Goal: Communication & Community: Answer question/provide support

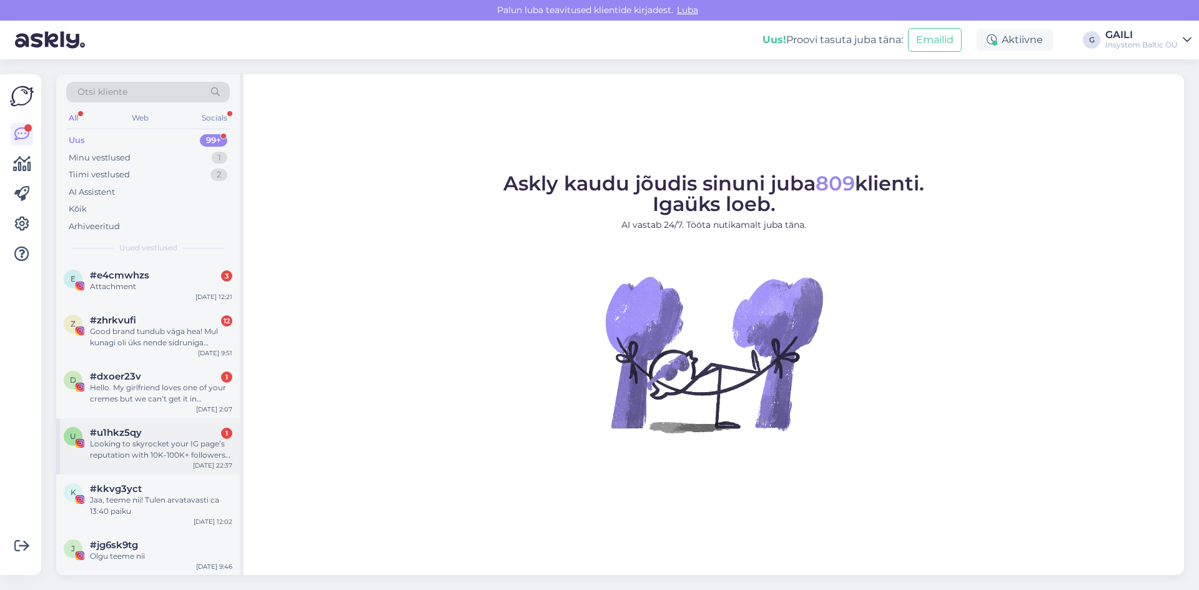
click at [182, 440] on div "Looking to skyrocket your IG page’s reputation with 10K-100K+ followers instant…" at bounding box center [161, 449] width 142 height 22
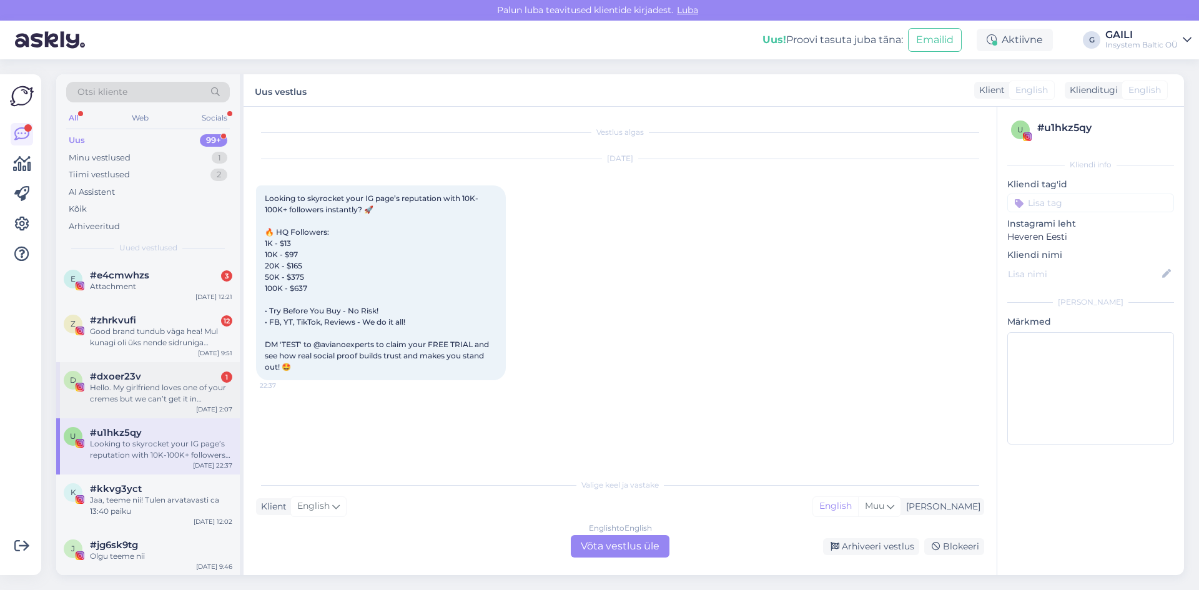
click at [170, 397] on div "Hello. My girlfriend loves one of your cremes but we can’t get it in [GEOGRAPHI…" at bounding box center [161, 393] width 142 height 22
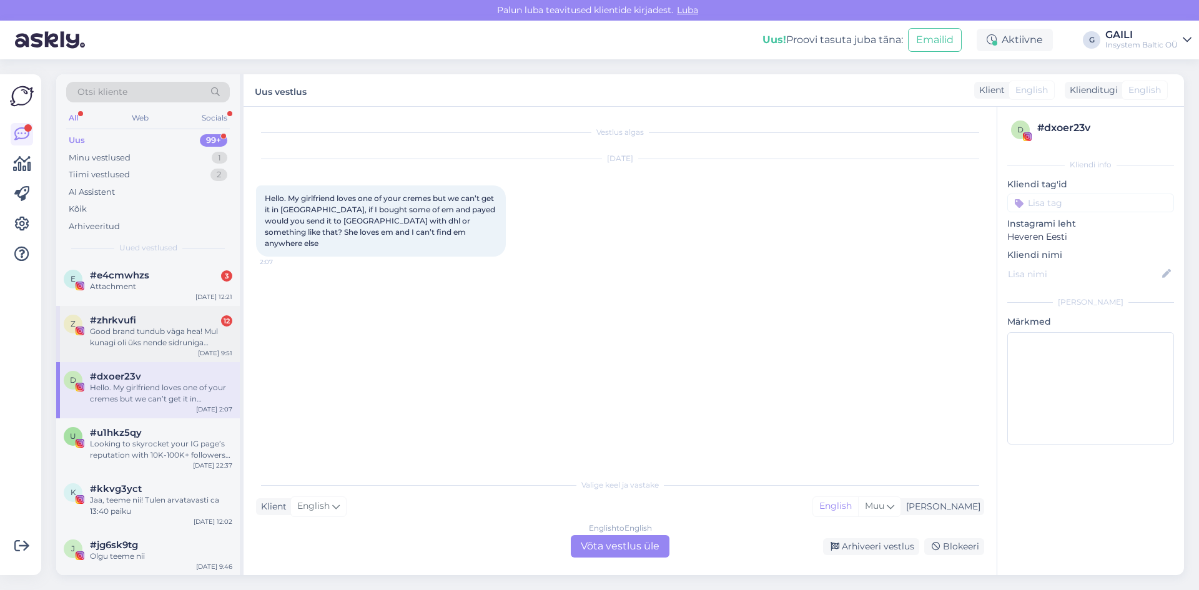
click at [155, 335] on div "Good brand tundub väga hea! Mul kunagi oli üks nende sidruniga üldpuhastus ka, …" at bounding box center [161, 337] width 142 height 22
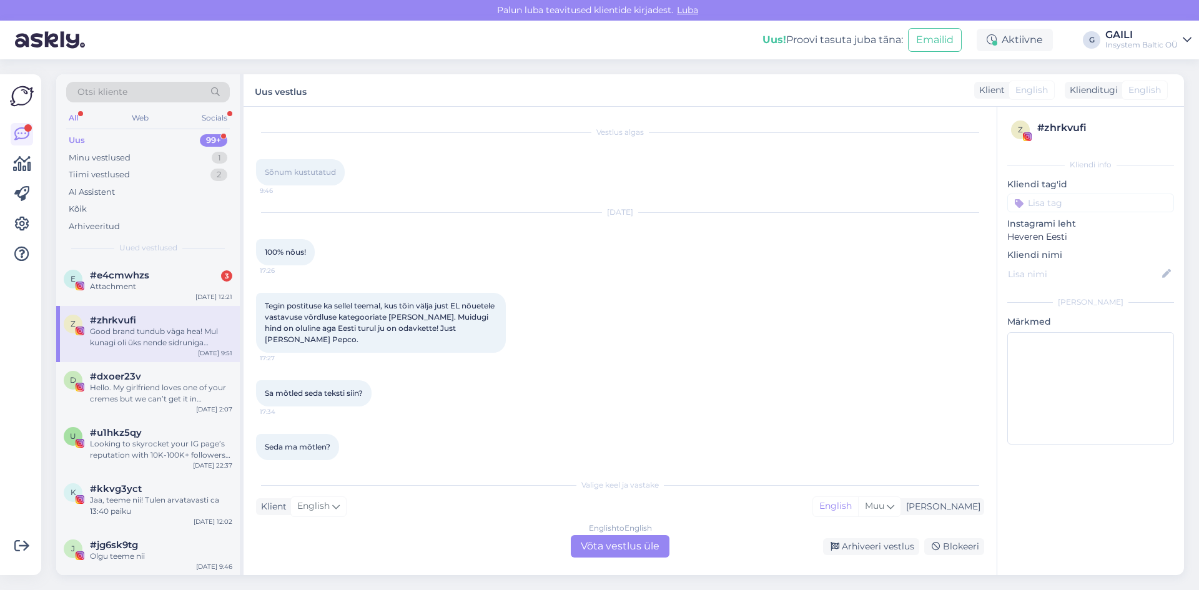
scroll to position [1007, 0]
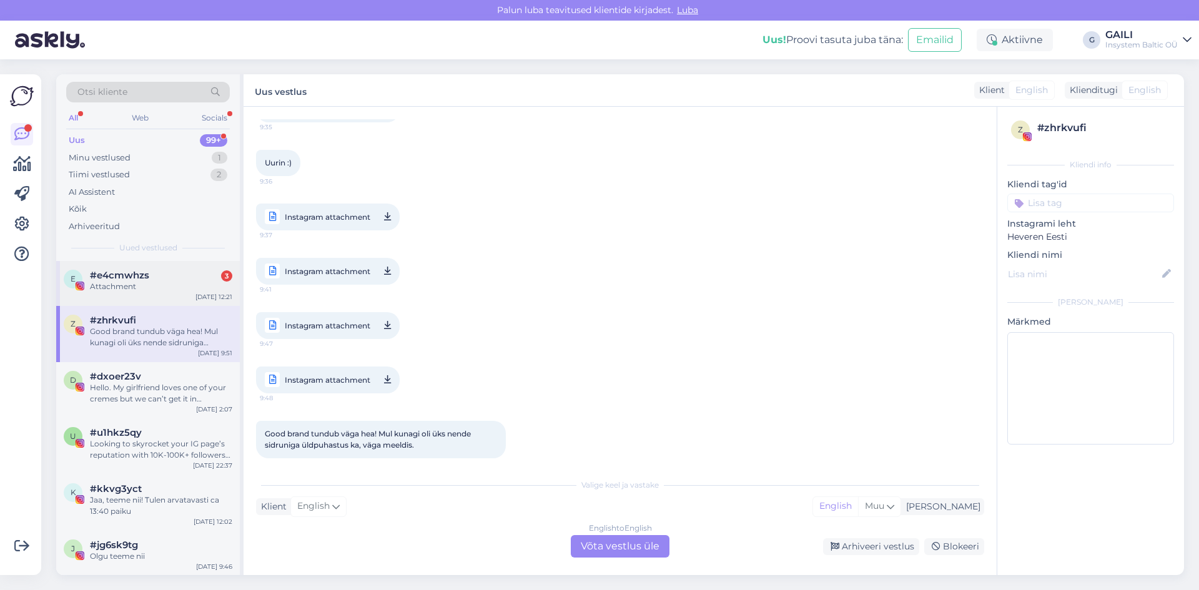
click at [132, 292] on div "Attachment" at bounding box center [161, 286] width 142 height 11
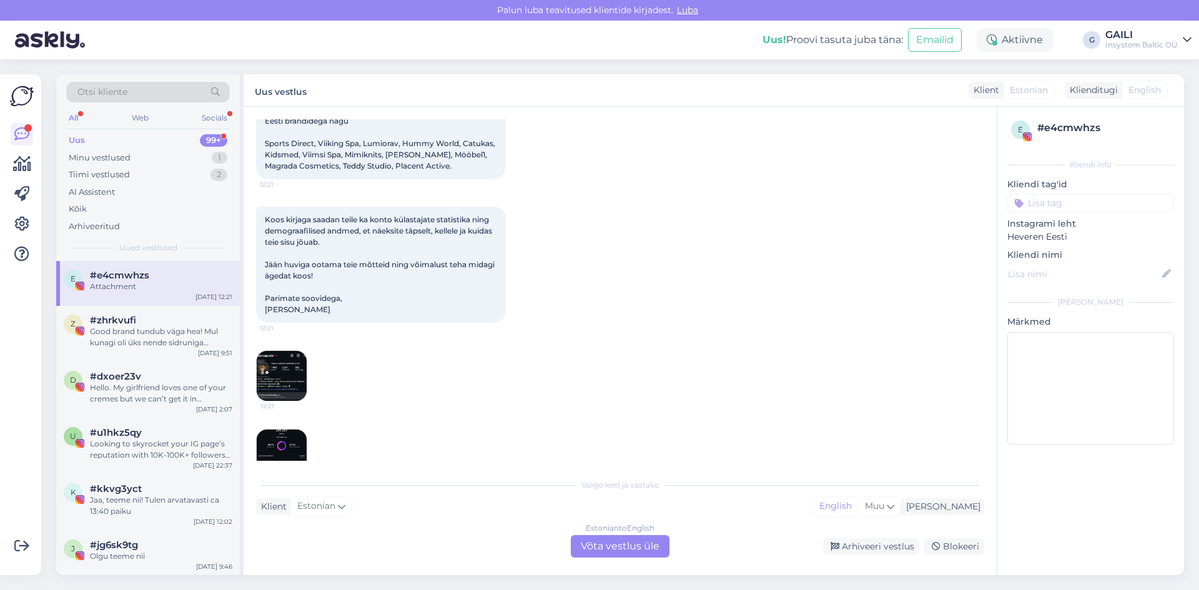
scroll to position [335, 0]
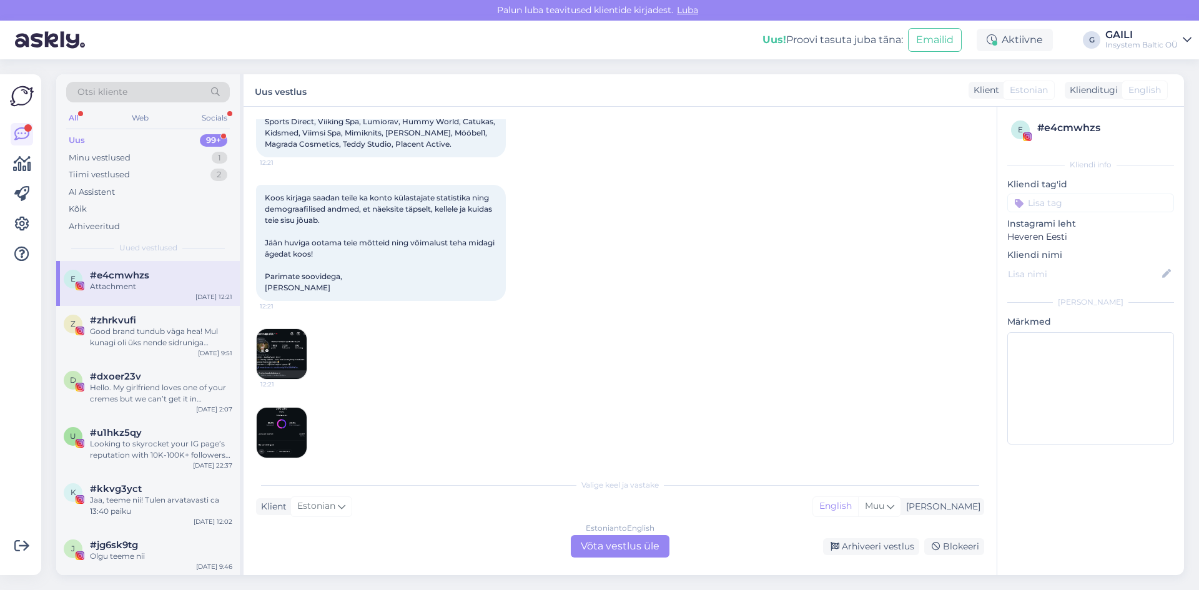
click at [283, 340] on img at bounding box center [282, 354] width 50 height 50
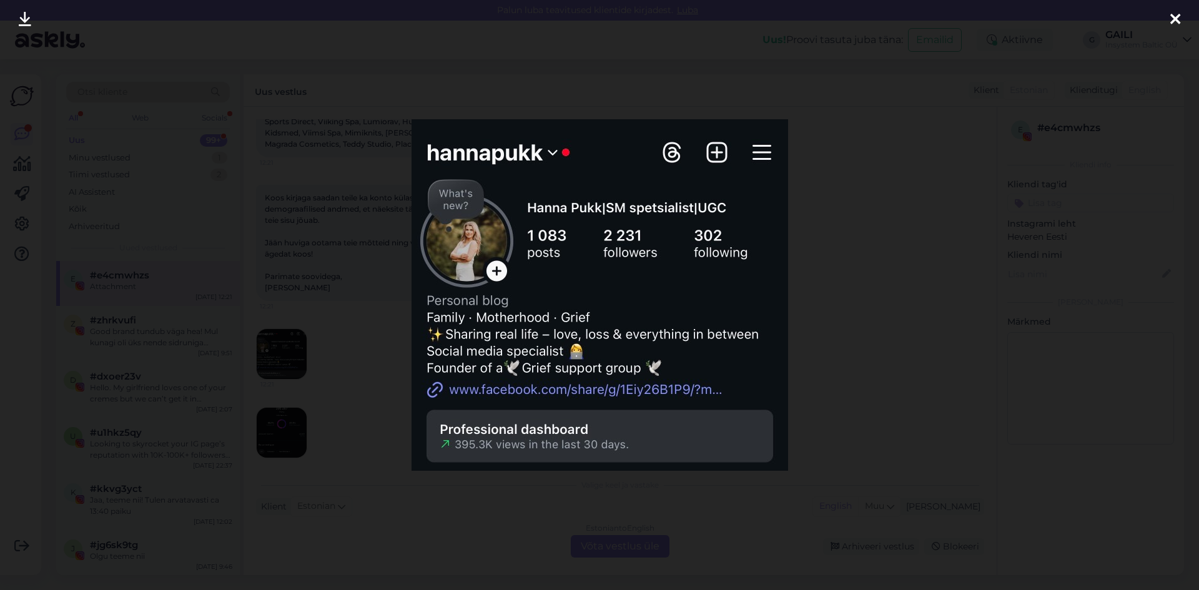
click at [827, 311] on div at bounding box center [599, 295] width 1199 height 590
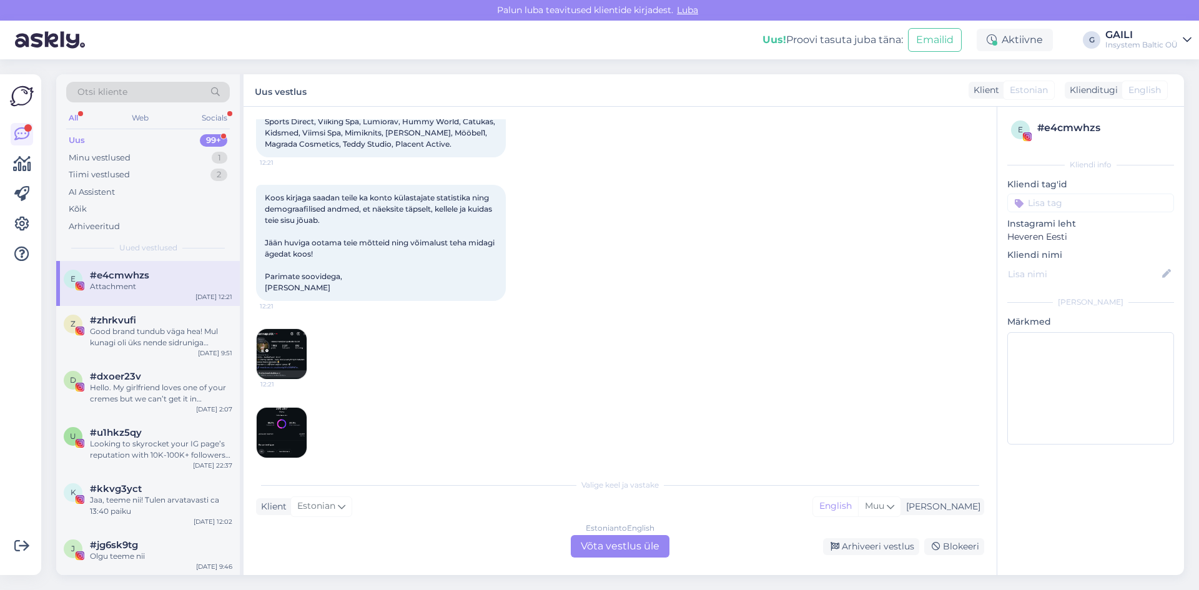
click at [289, 410] on img at bounding box center [282, 433] width 50 height 50
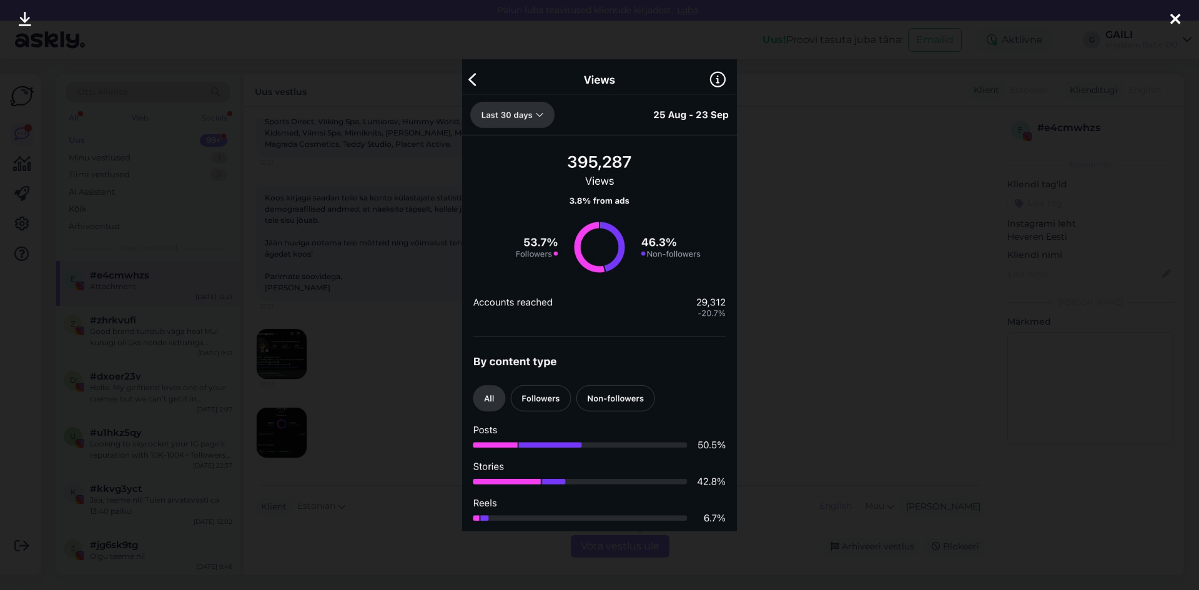
click at [830, 373] on div at bounding box center [599, 295] width 1199 height 590
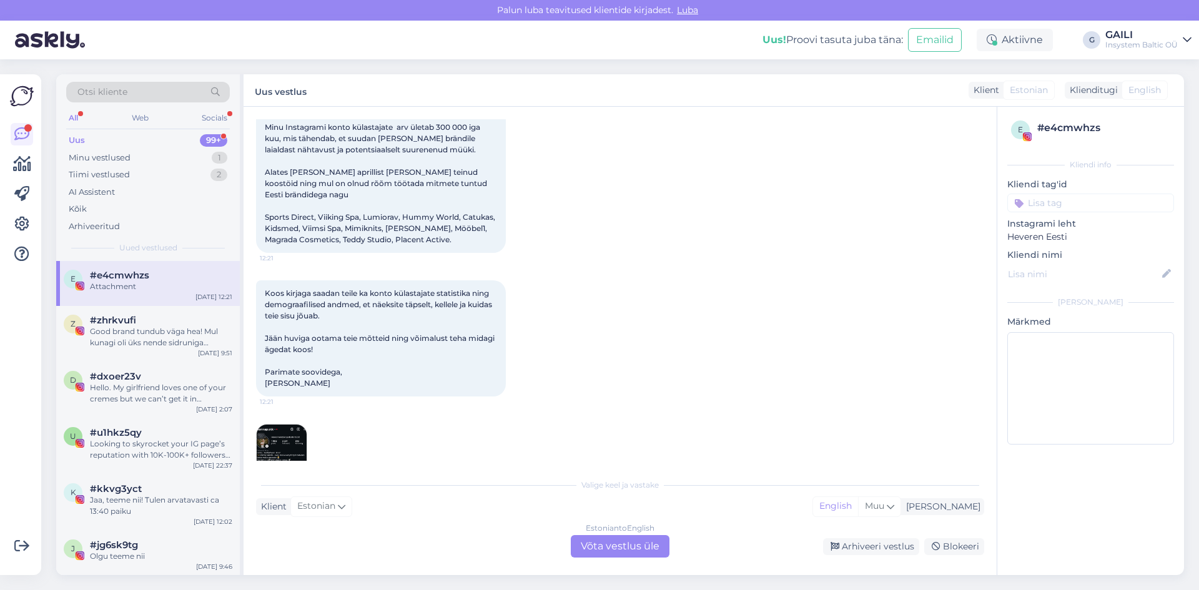
scroll to position [210, 0]
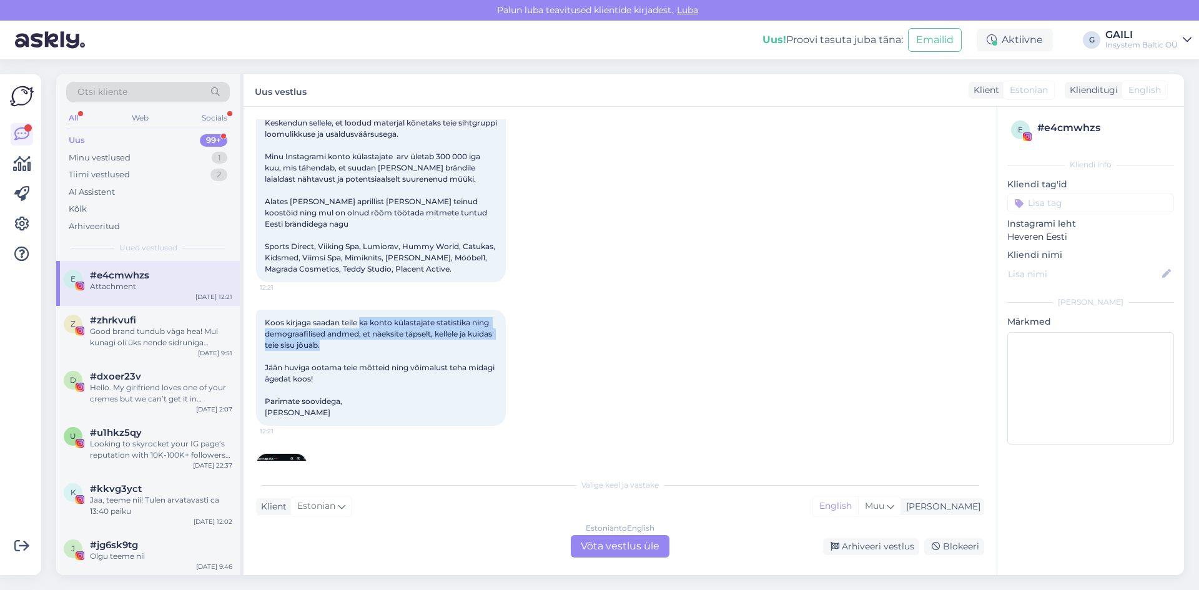
drag, startPoint x: 367, startPoint y: 315, endPoint x: 471, endPoint y: 338, distance: 107.4
click at [471, 338] on div "Koos kirjaga saadan teile ka konto külastajate statistika ning demograafilised …" at bounding box center [381, 368] width 250 height 116
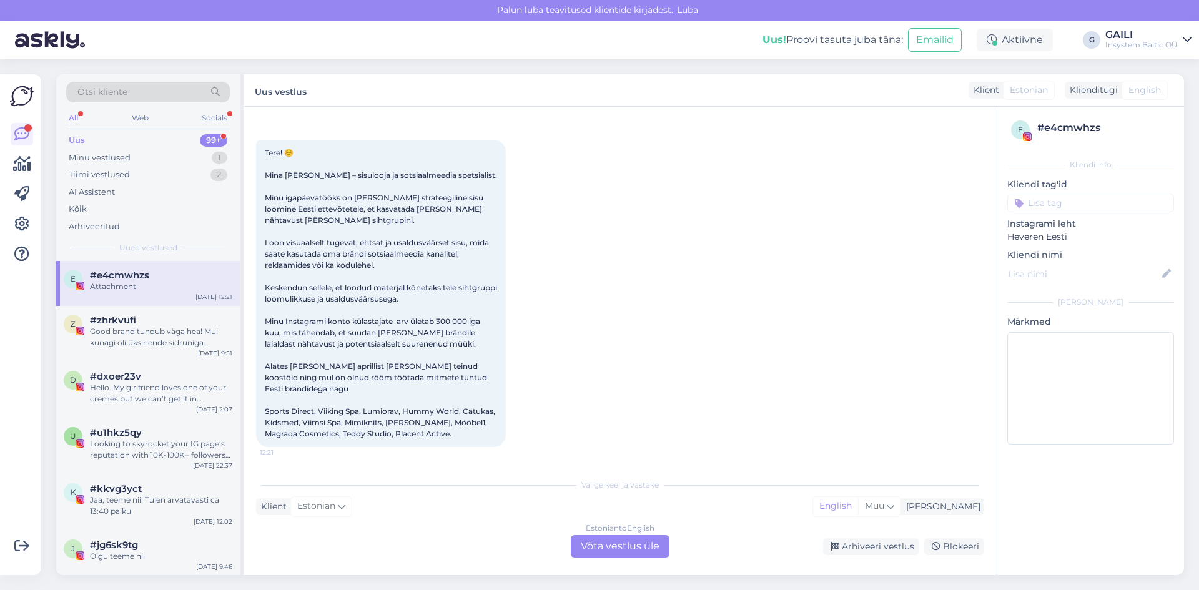
scroll to position [23, 0]
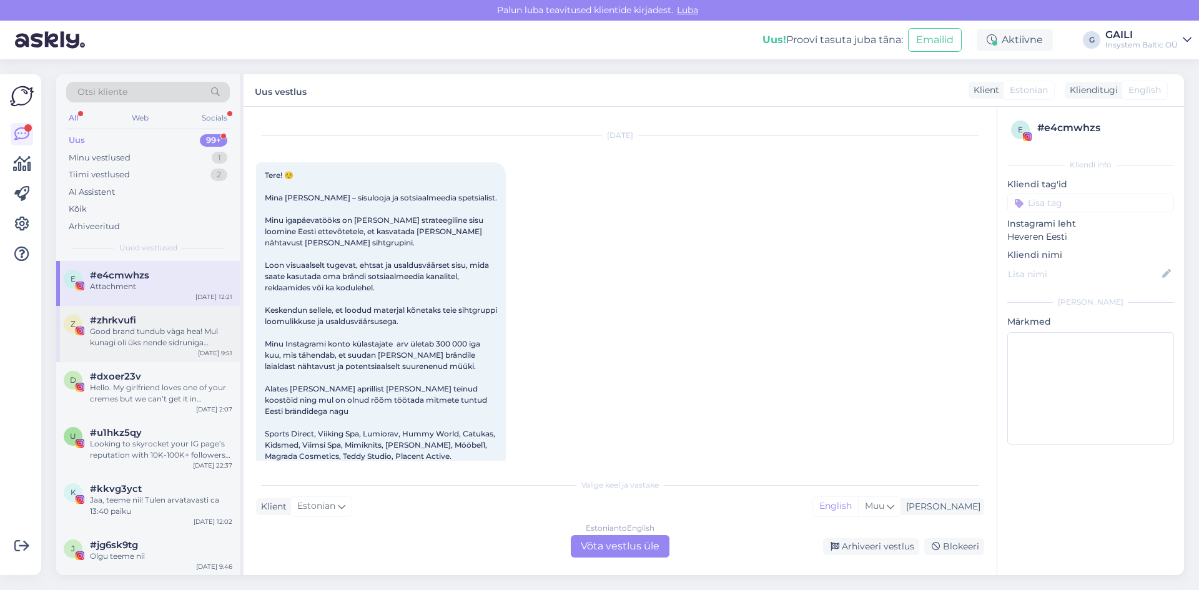
click at [131, 340] on div "Good brand tundub väga hea! Mul kunagi oli üks nende sidruniga üldpuhastus ka, …" at bounding box center [161, 337] width 142 height 22
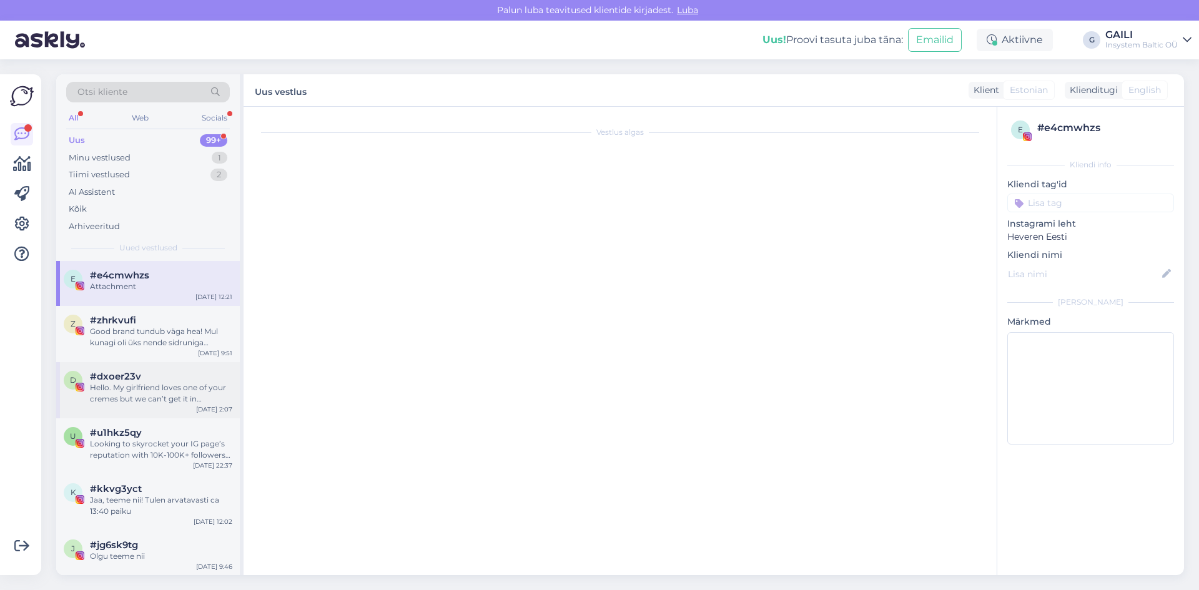
scroll to position [1007, 0]
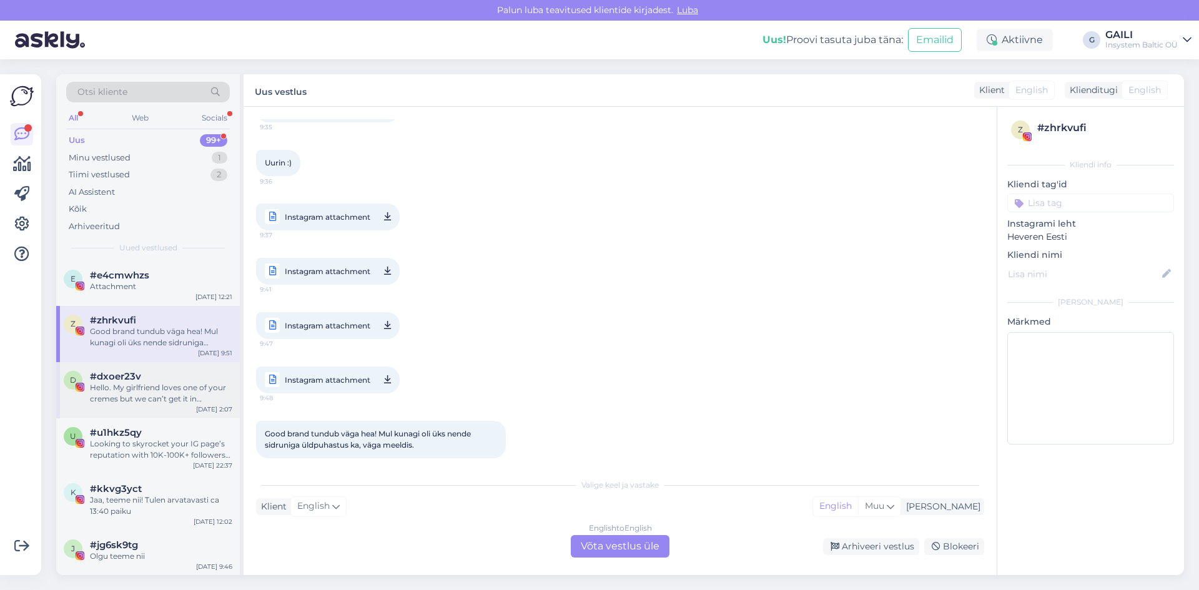
click at [162, 386] on div "Hello. My girlfriend loves one of your cremes but we can’t get it in [GEOGRAPHI…" at bounding box center [161, 393] width 142 height 22
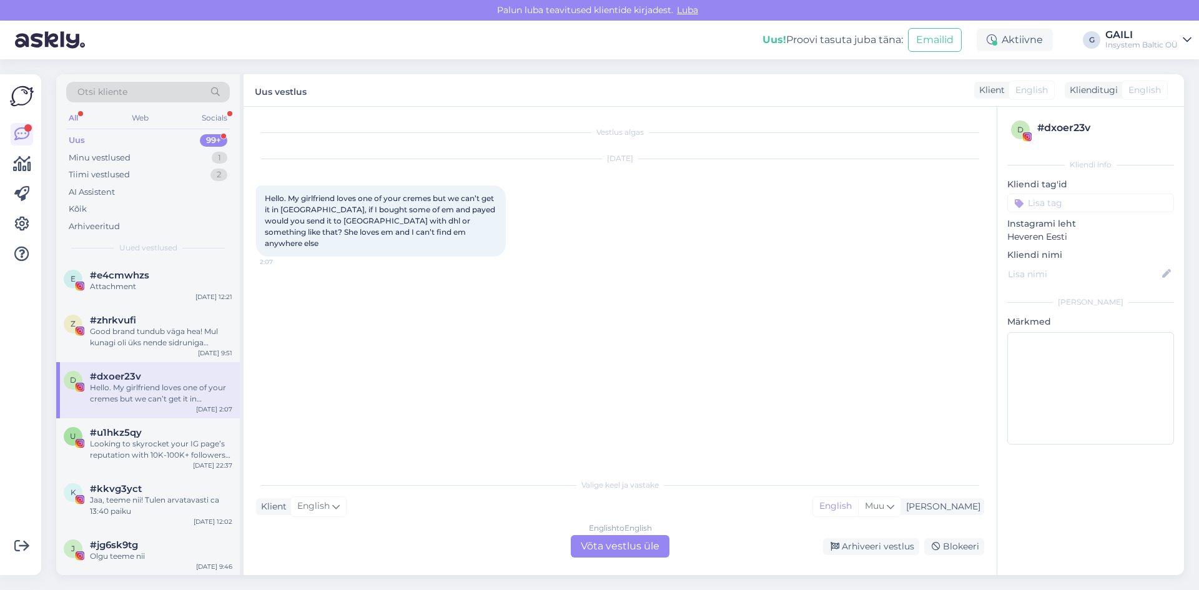
click at [611, 549] on div "English to English Võta vestlus üle" at bounding box center [620, 546] width 99 height 22
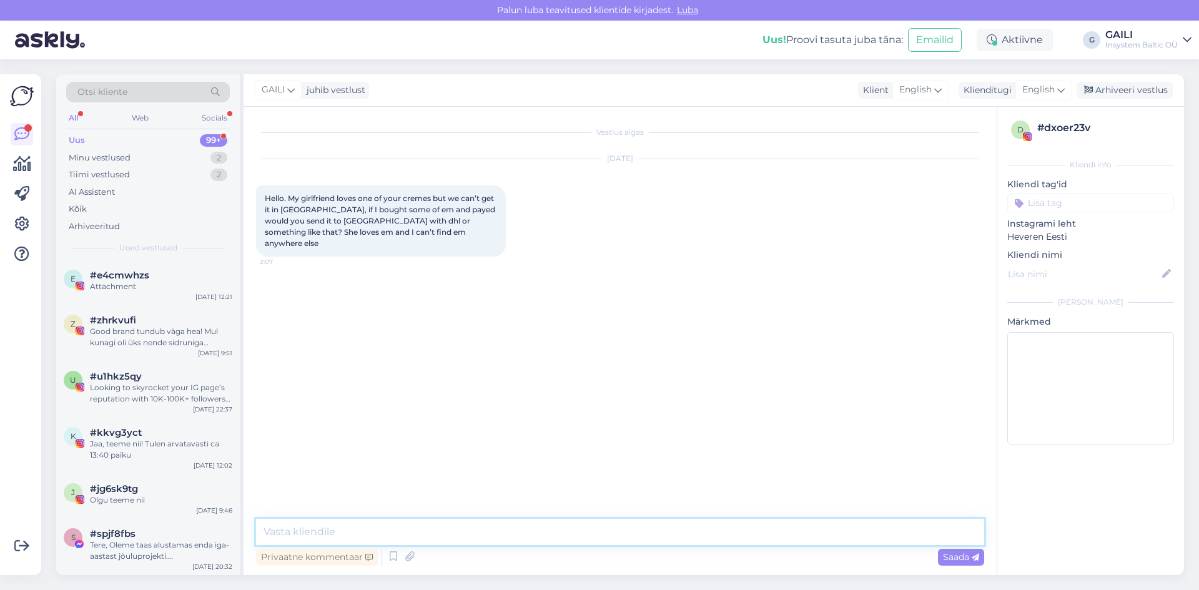
click at [402, 535] on textarea at bounding box center [620, 532] width 728 height 26
drag, startPoint x: 591, startPoint y: 531, endPoint x: 185, endPoint y: 539, distance: 406.0
click at [185, 539] on div "Otsi kliente All Web Socials Uus 99+ Minu vestlused 2 Tiimi vestlused 2 AI Assi…" at bounding box center [620, 324] width 1128 height 501
paste textarea ", and thank you for contacting us! May I kindly ask which creams she especially…"
click at [262, 532] on textarea "Hello, and thank you for contacting us! May I kindly ask which creams she espec…" at bounding box center [620, 524] width 728 height 41
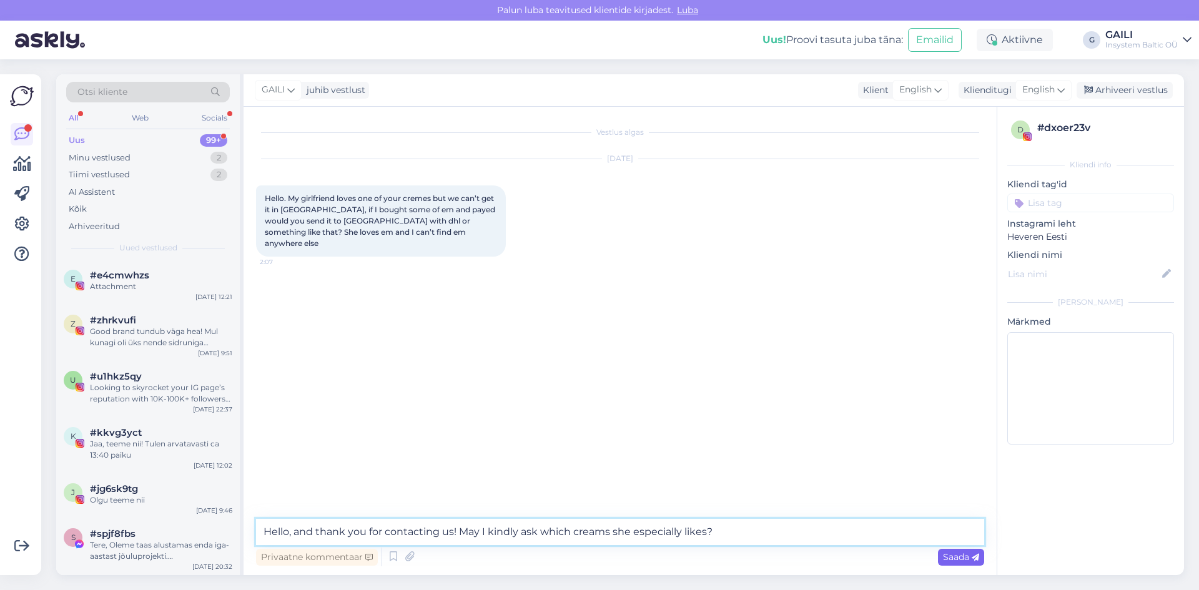
type textarea "Hello, and thank you for contacting us! May I kindly ask which creams she espec…"
click at [950, 559] on span "Saada" at bounding box center [961, 556] width 36 height 11
click at [124, 155] on div "Minu vestlused" at bounding box center [100, 158] width 62 height 12
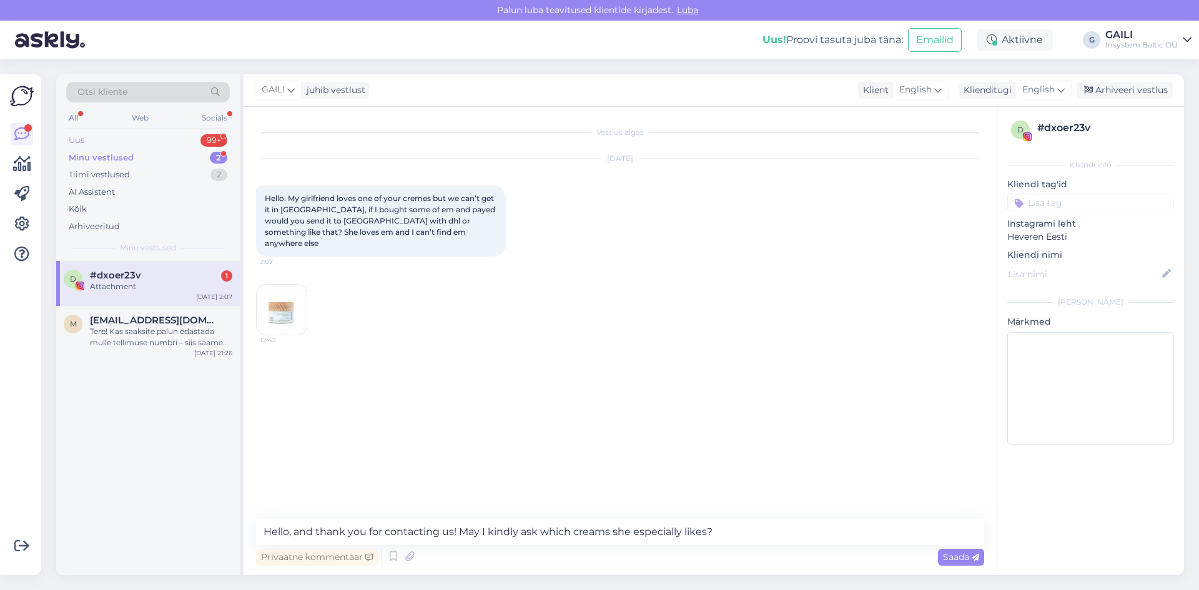
click at [90, 137] on div "Uus 99+" at bounding box center [148, 140] width 164 height 17
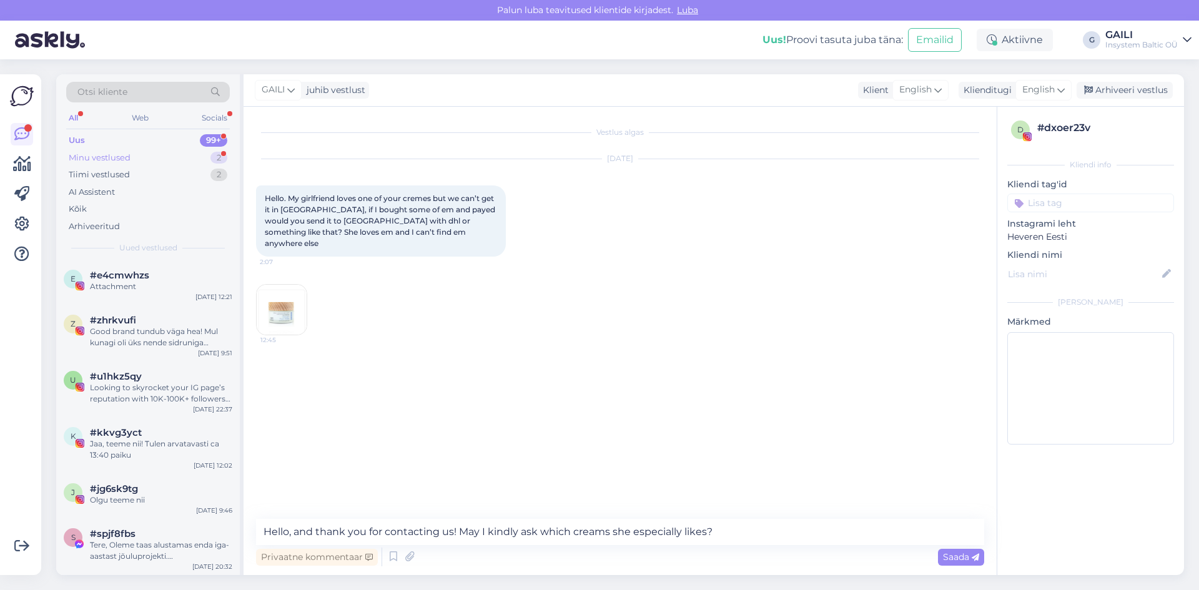
click at [147, 157] on div "Minu vestlused 2" at bounding box center [148, 157] width 164 height 17
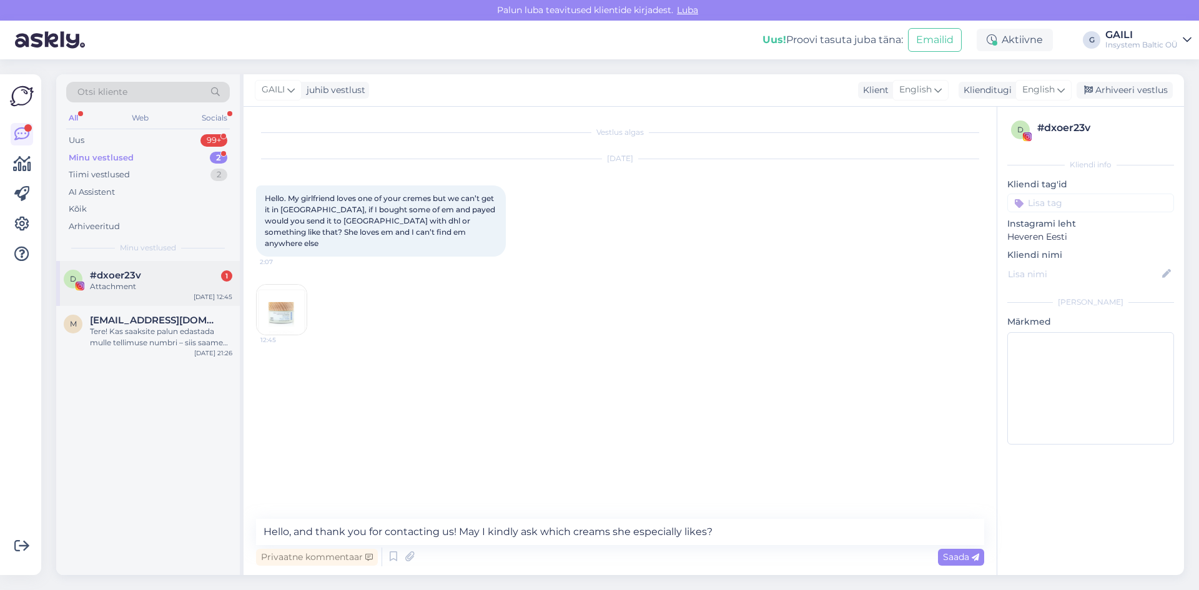
click at [171, 292] on div "d #dxoer23v 1 Attachment [DATE] 12:45" at bounding box center [148, 283] width 184 height 45
click at [283, 294] on img at bounding box center [282, 310] width 50 height 50
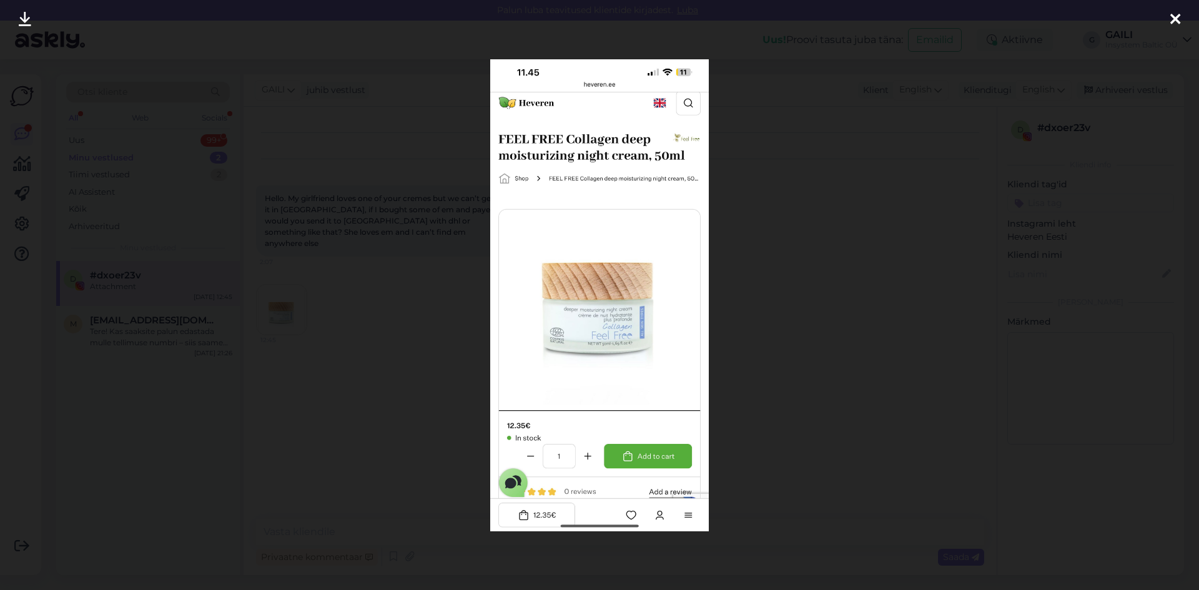
click at [768, 378] on div at bounding box center [599, 295] width 1199 height 590
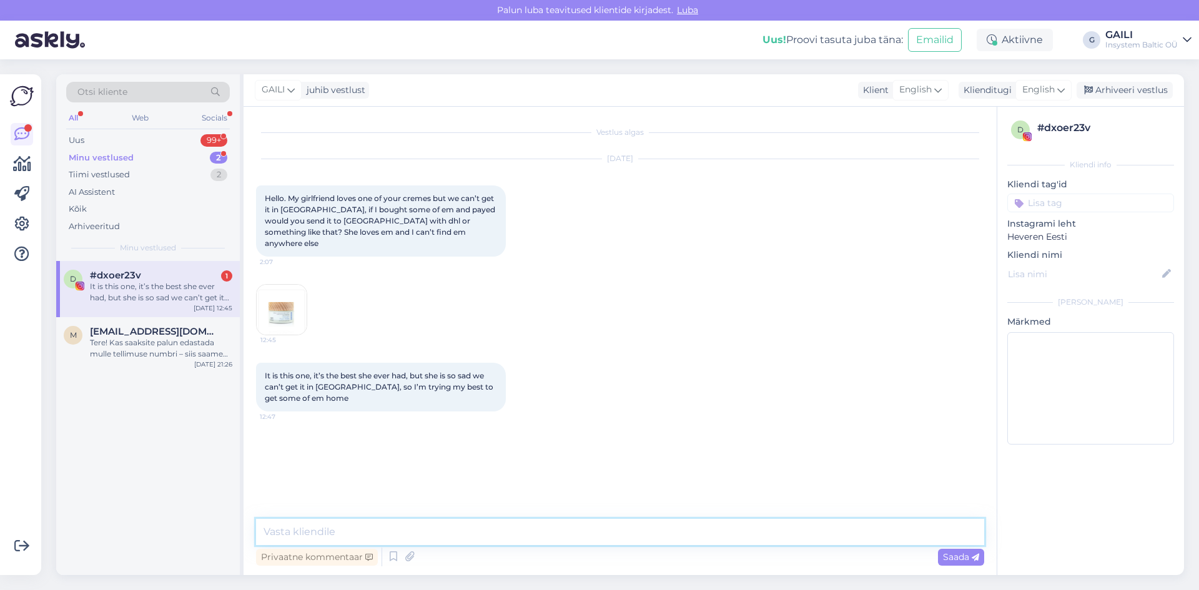
click at [372, 531] on textarea at bounding box center [620, 532] width 728 height 26
click at [377, 520] on textarea at bounding box center [620, 532] width 728 height 26
paste textarea "That’s so kind of you! Would you like to order one cream or several? Since we w…"
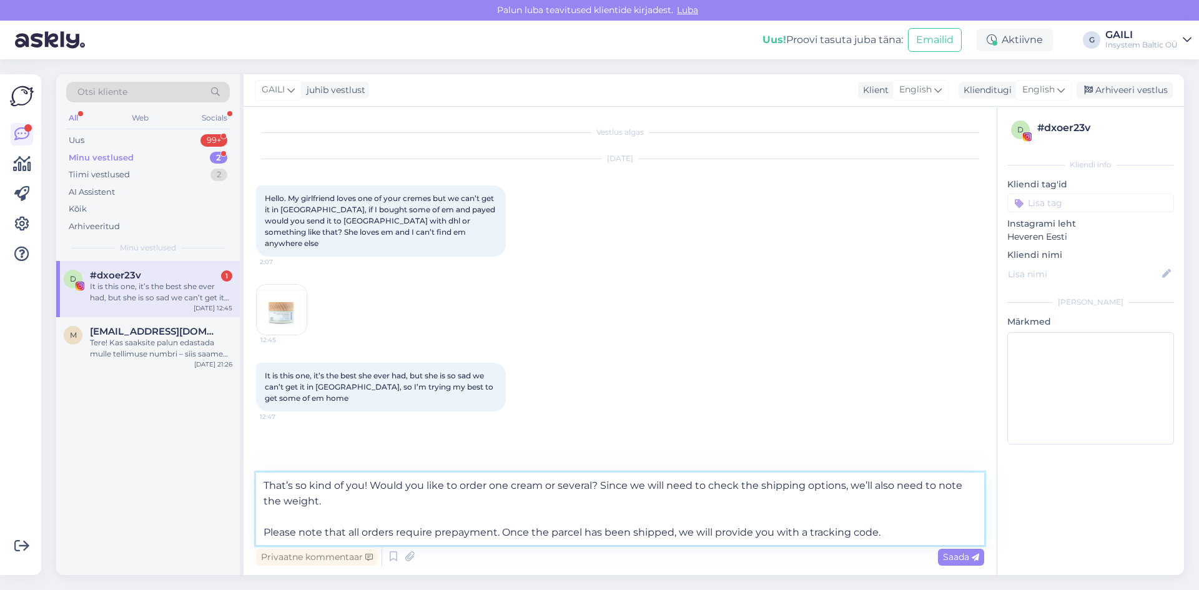
click at [305, 486] on textarea "That’s so kind of you! Would you like to order one cream or several? Since we w…" at bounding box center [620, 509] width 728 height 72
drag, startPoint x: 367, startPoint y: 535, endPoint x: 262, endPoint y: 537, distance: 104.3
click at [262, 537] on textarea "That’s kind of you! Would you like to order one cream or several? Since we will…" at bounding box center [620, 509] width 728 height 72
click at [295, 529] on textarea "That’s kind of you! Would you like to order one cream or several? Since we will…" at bounding box center [620, 509] width 728 height 72
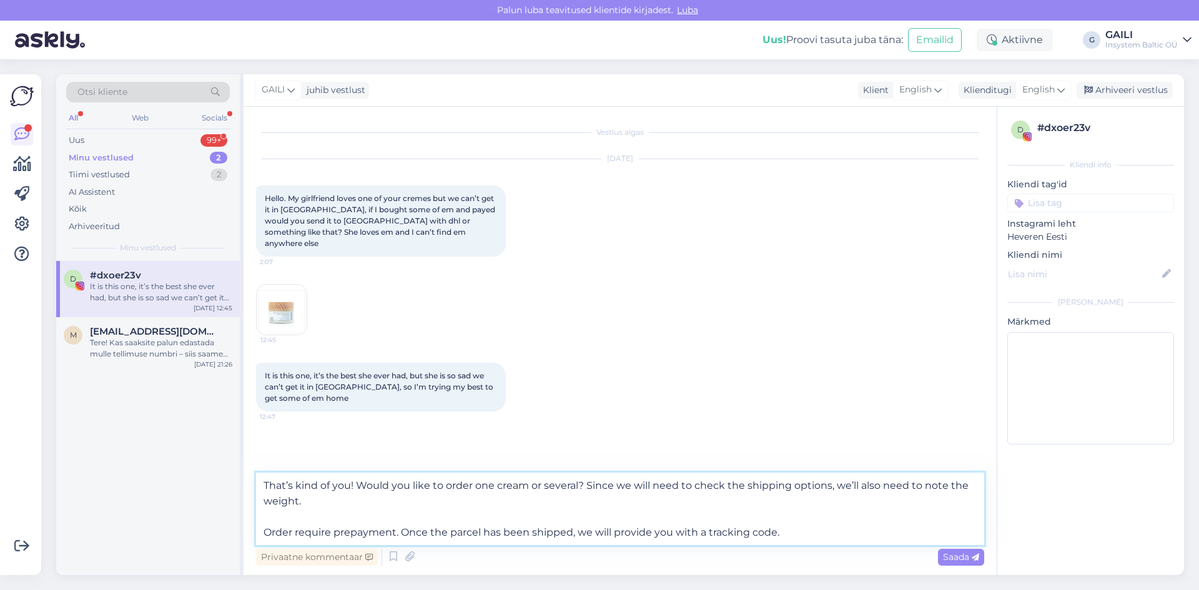
click at [270, 532] on textarea "That’s kind of you! Would you like to order one cream or several? Since we will…" at bounding box center [620, 509] width 728 height 72
click at [810, 529] on textarea "That’s kind of you! Would you like to order one cream or several? Since we will…" at bounding box center [620, 509] width 728 height 72
click at [804, 539] on textarea "That’s kind of you! Would you like to order one cream or several? Since we will…" at bounding box center [620, 509] width 728 height 72
paste textarea "If these conditions are acceptable to you, we can proceed further."
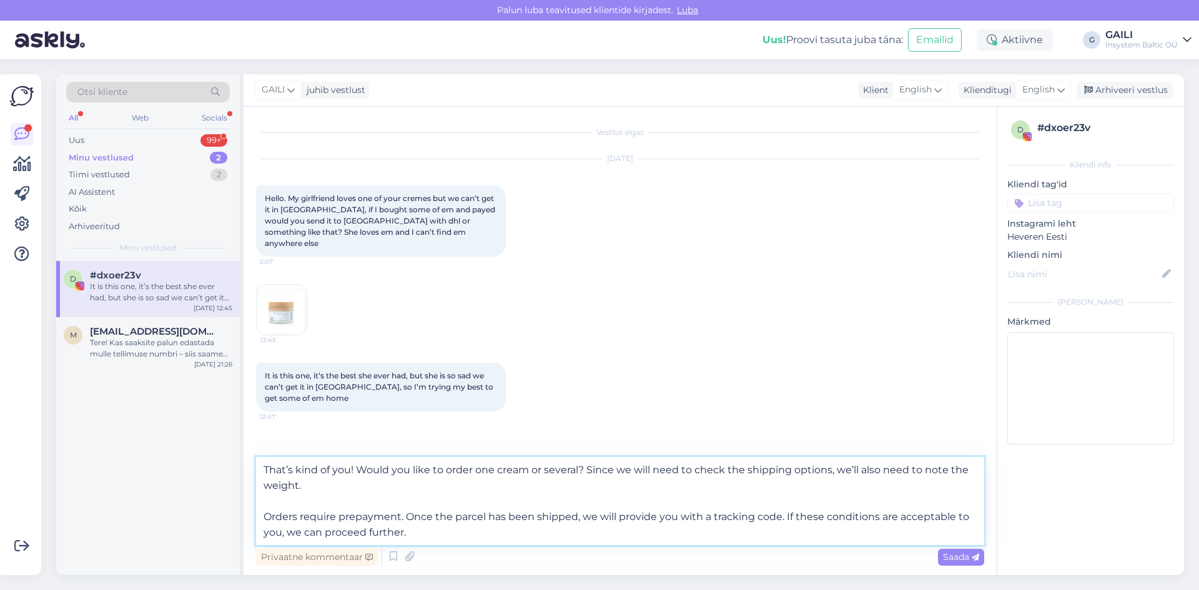
click at [264, 516] on textarea "That’s kind of you! Would you like to order one cream or several? Since we will…" at bounding box center [620, 501] width 728 height 88
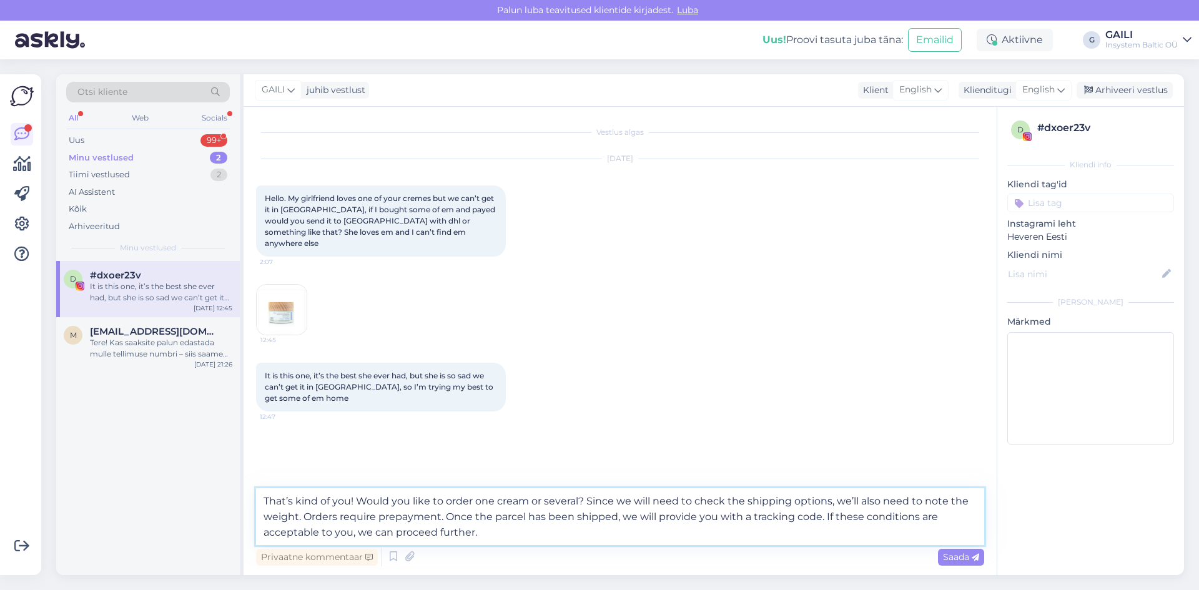
click at [461, 535] on textarea "That’s kind of you! Would you like to order one cream or several? Since we will…" at bounding box center [620, 516] width 728 height 57
type textarea "That’s kind of you! Would you like to order one cream or several? Since we will…"
click at [964, 561] on span "Saada" at bounding box center [961, 556] width 36 height 11
click at [441, 534] on textarea "That’s kind of you! Would you like to order one cream or several? Since we will…" at bounding box center [620, 516] width 728 height 57
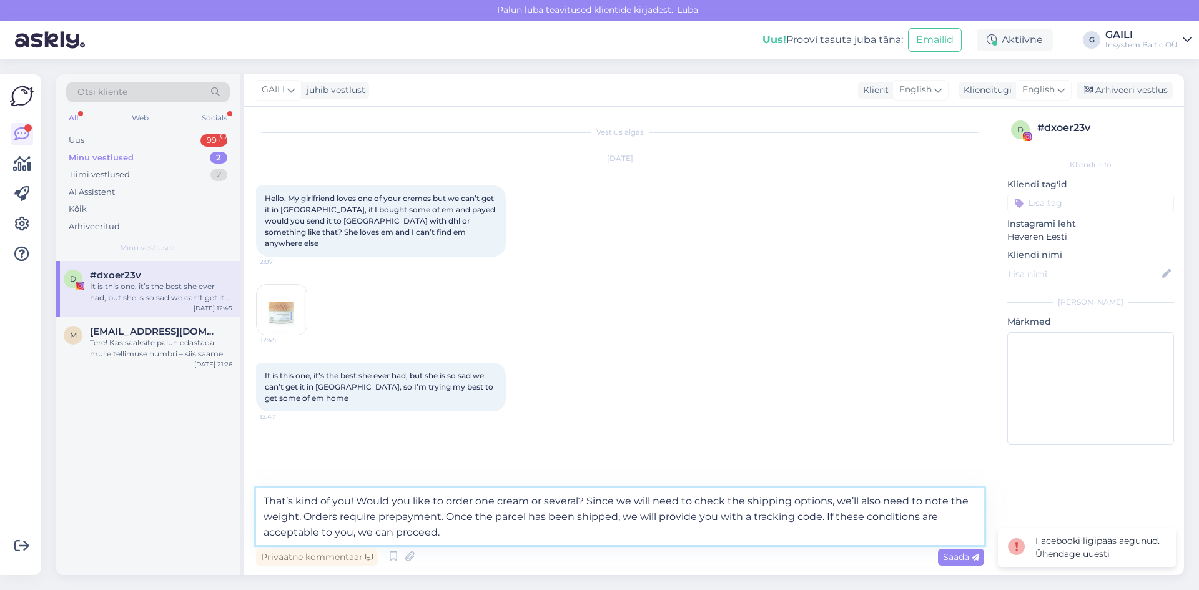
drag, startPoint x: 305, startPoint y: 509, endPoint x: 234, endPoint y: 488, distance: 74.1
click at [234, 488] on div "Otsi kliente All Web Socials Uus 99+ Minu vestlused 2 Tiimi vestlused 2 AI Assi…" at bounding box center [620, 324] width 1128 height 501
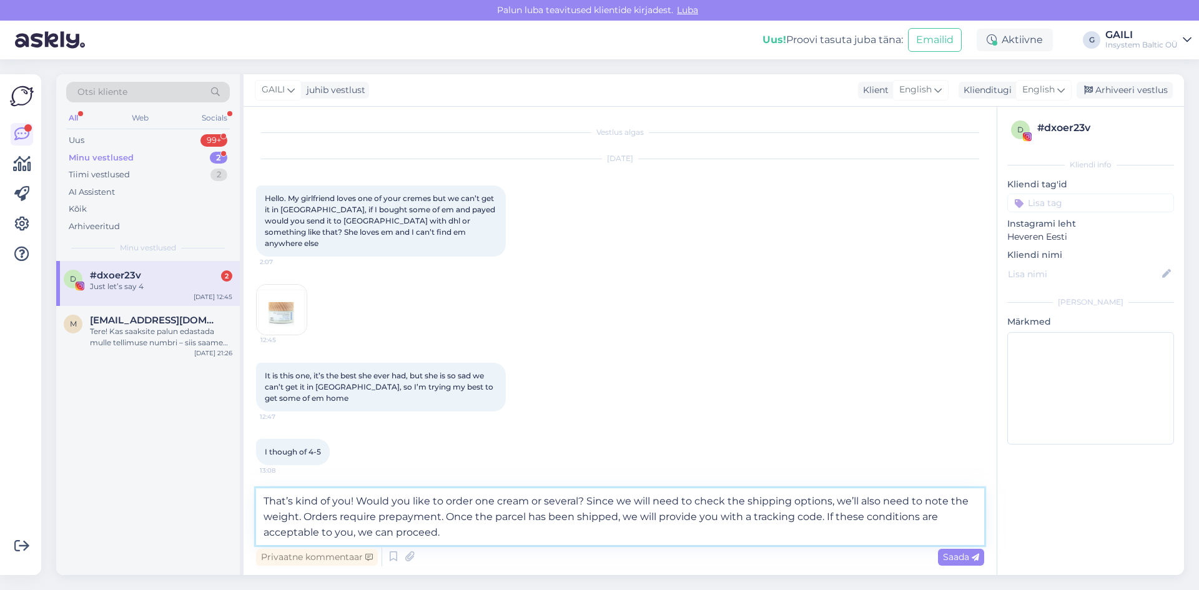
scroll to position [44, 0]
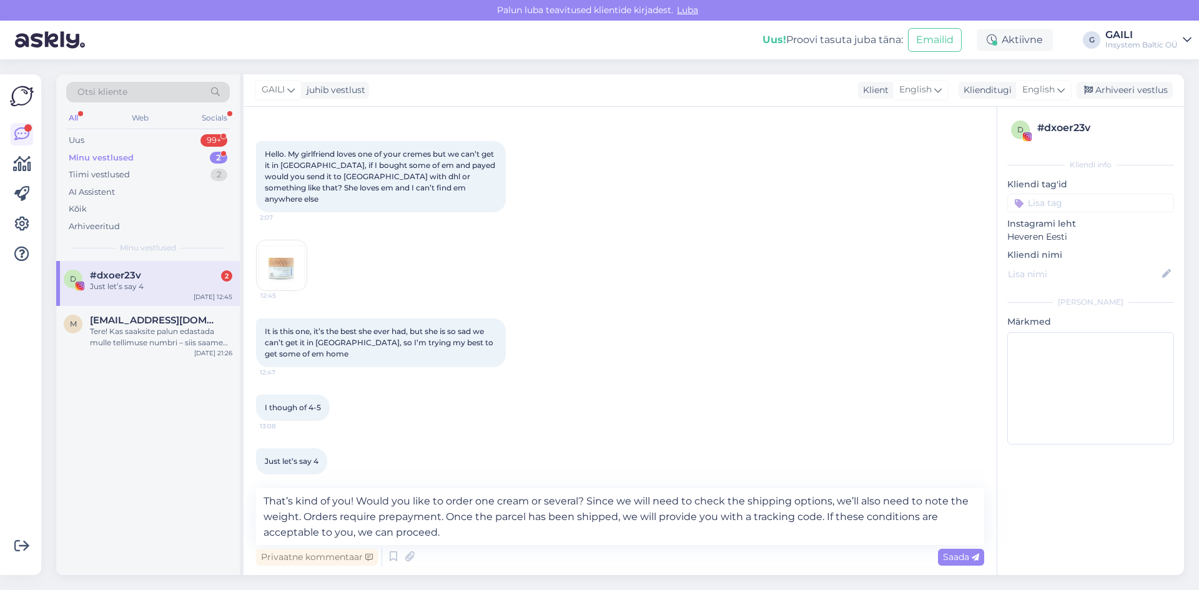
click at [72, 129] on div "Otsi kliente All Web Socials Uus 99+ Minu vestlused 2 Tiimi vestlused 2 AI Assi…" at bounding box center [148, 167] width 184 height 187
click at [85, 141] on div "Uus 99+" at bounding box center [148, 140] width 164 height 17
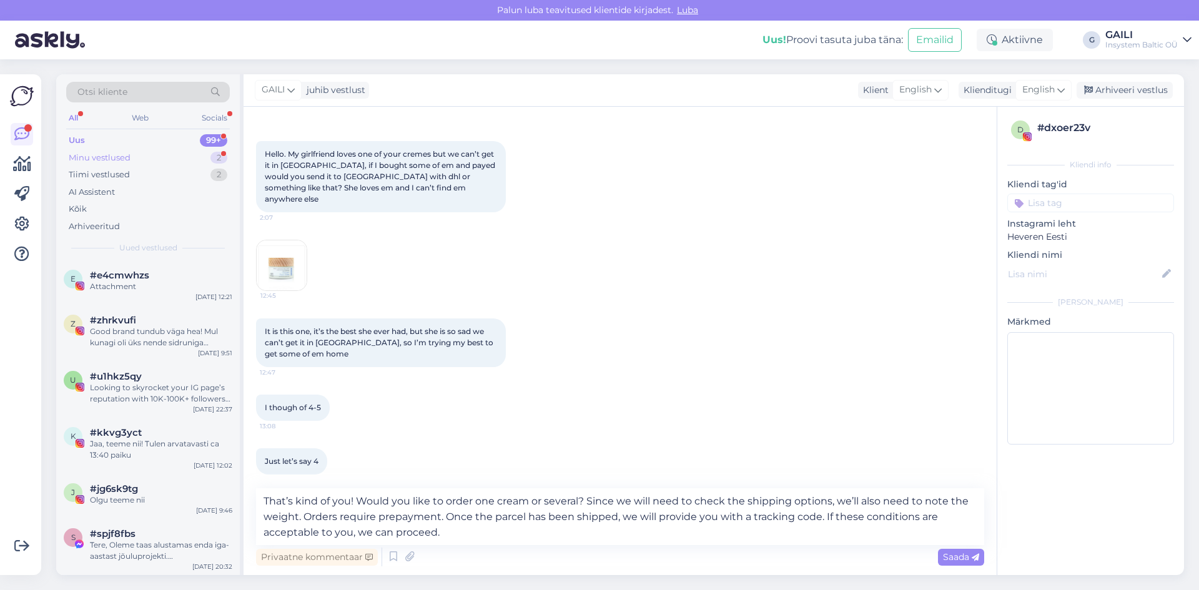
click at [114, 159] on div "Minu vestlused" at bounding box center [100, 158] width 62 height 12
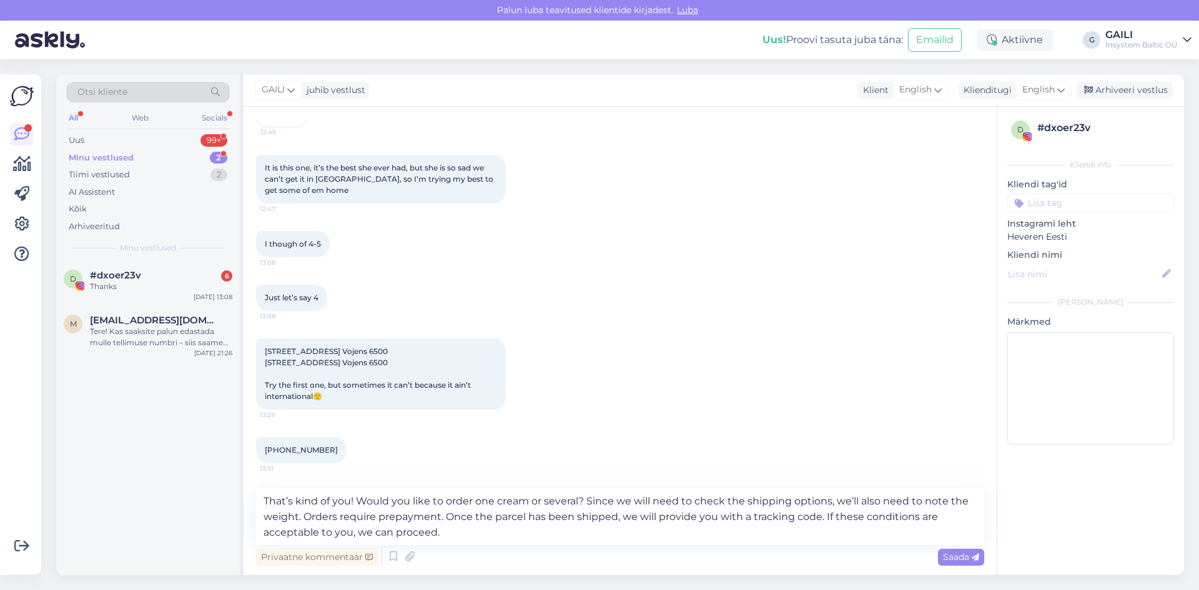
scroll to position [327, 0]
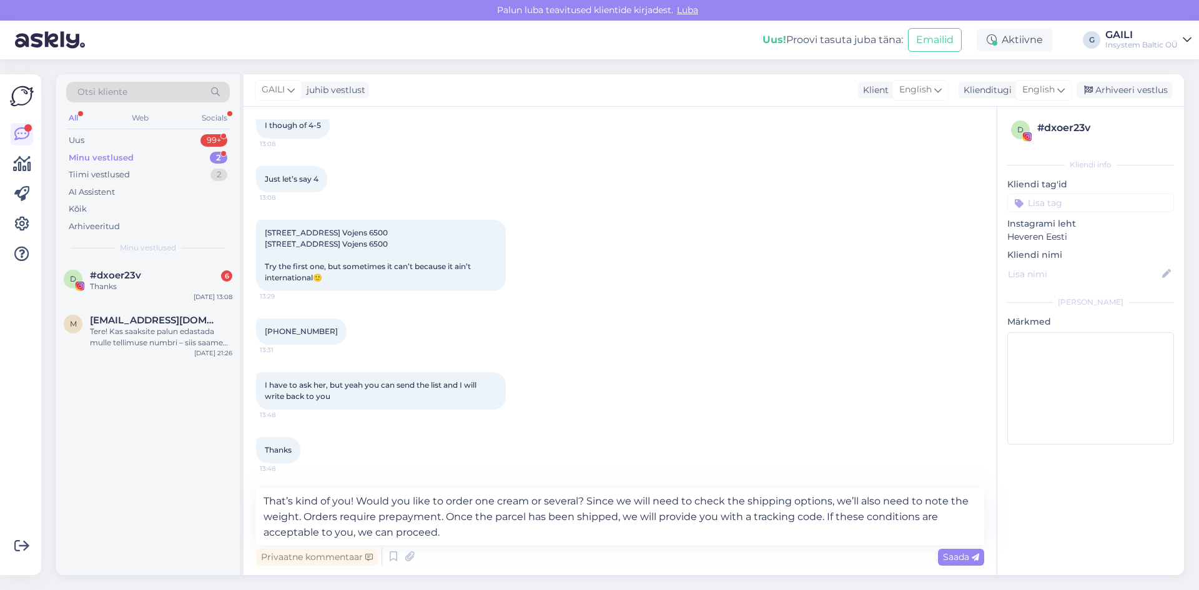
drag, startPoint x: 126, startPoint y: 282, endPoint x: 206, endPoint y: 257, distance: 84.5
click at [126, 283] on div "Thanks" at bounding box center [161, 286] width 142 height 11
